Goal: Information Seeking & Learning: Understand process/instructions

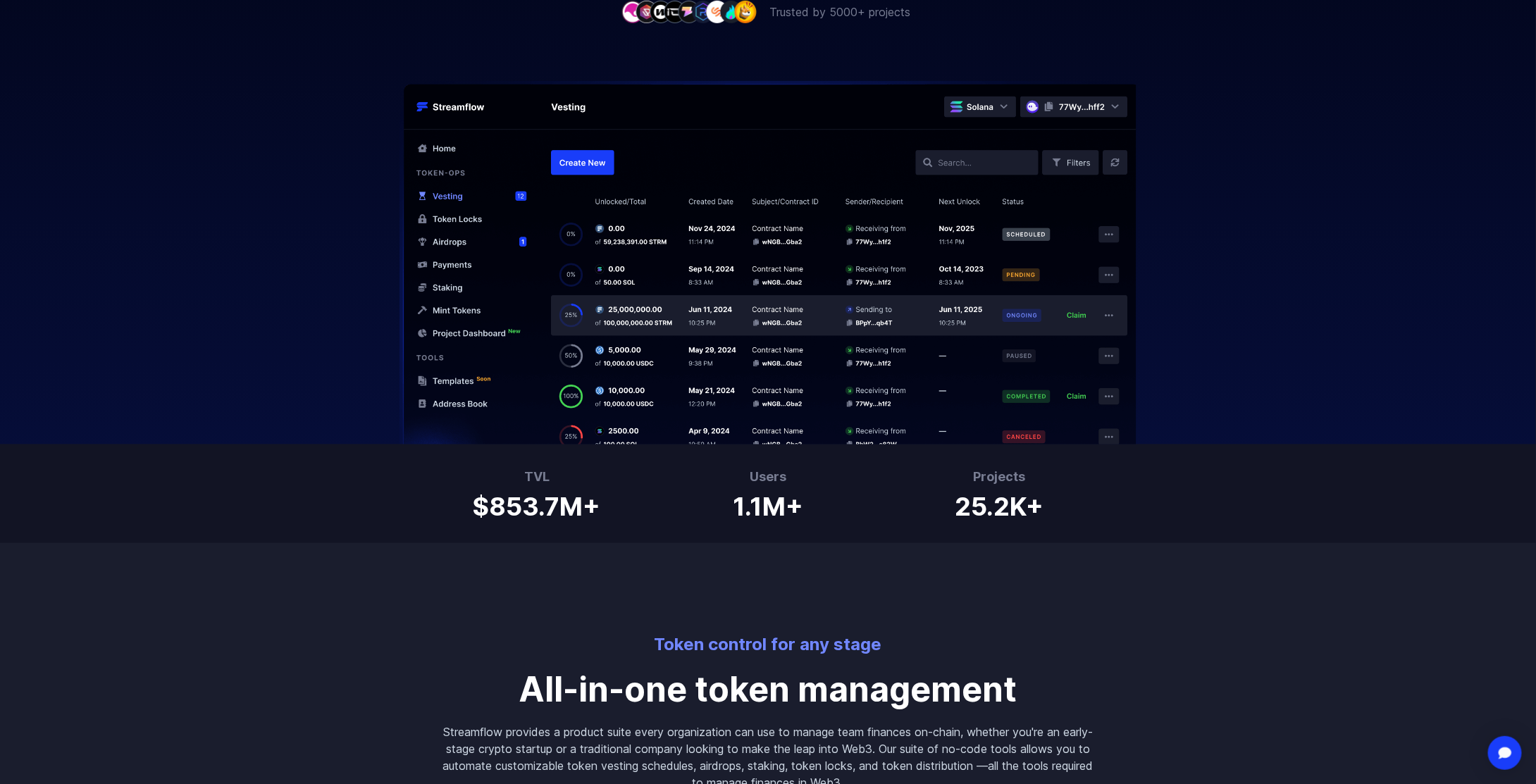
scroll to position [564, 0]
